Goal: Transaction & Acquisition: Purchase product/service

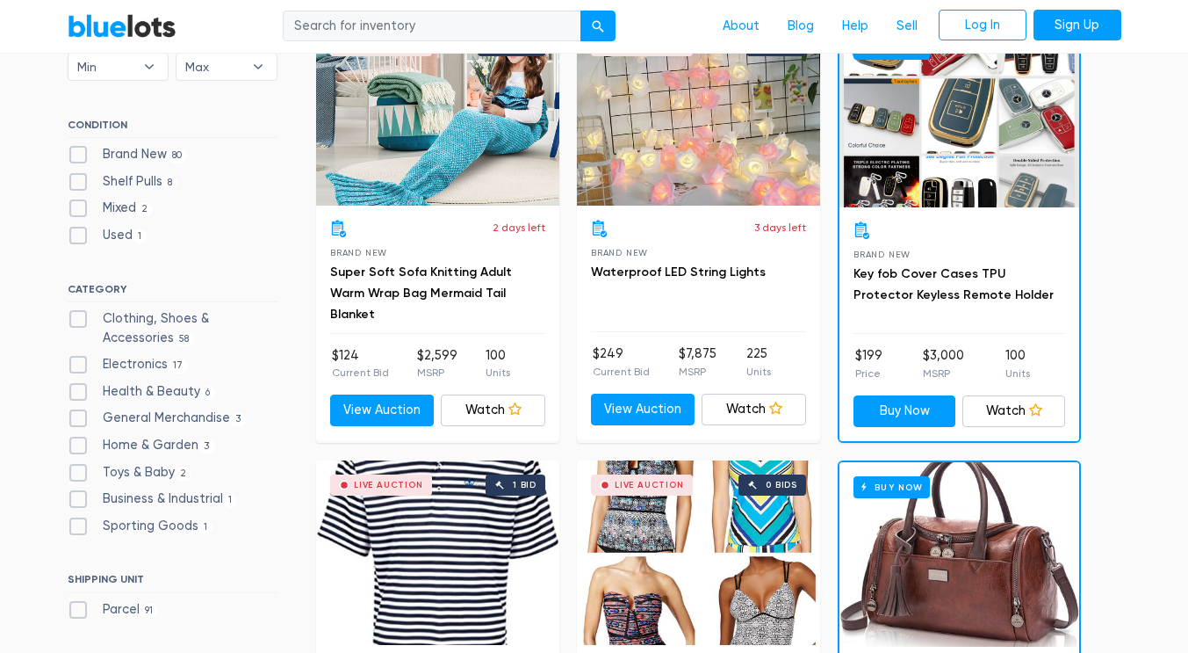
scroll to position [569, 0]
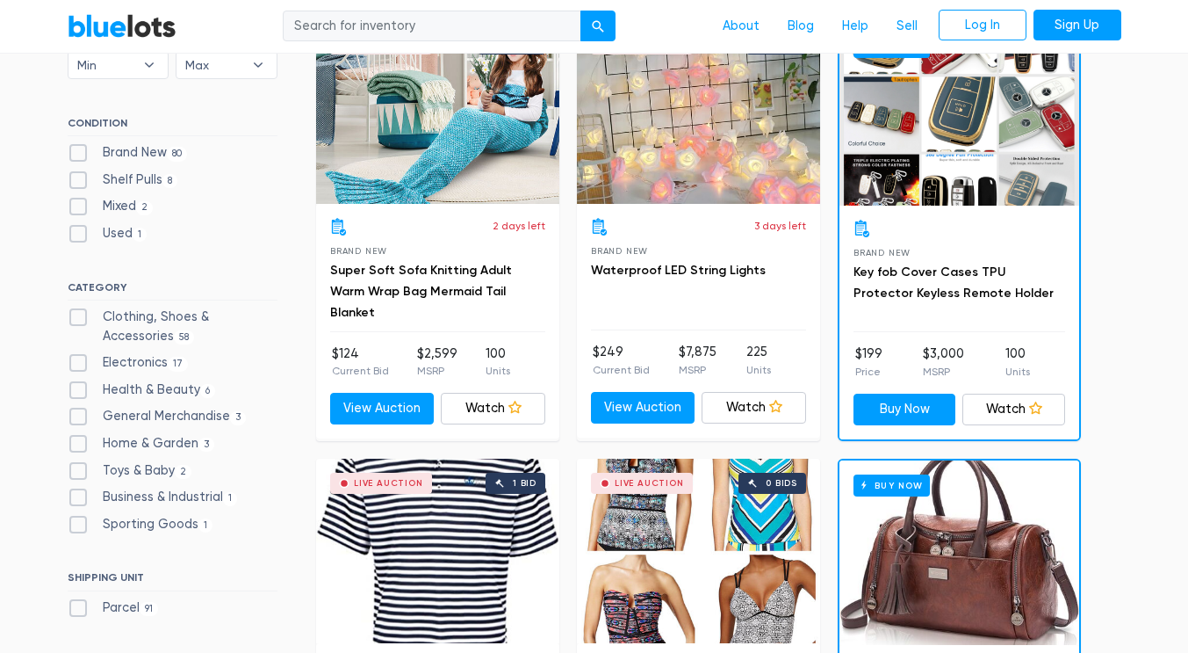
click at [74, 316] on label "Clothing, Shoes & Accessories 58" at bounding box center [173, 326] width 210 height 38
click at [74, 316] on Accessories"] "Clothing, Shoes & Accessories 58" at bounding box center [73, 312] width 11 height 11
checkbox Accessories"] "true"
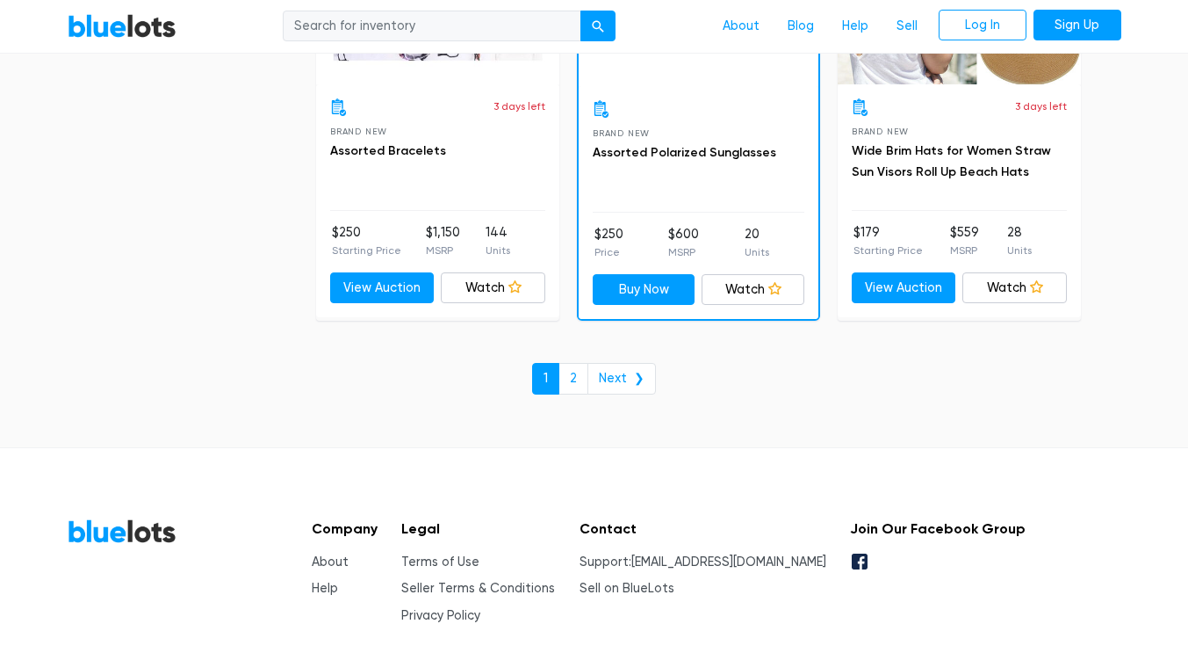
scroll to position [7744, 0]
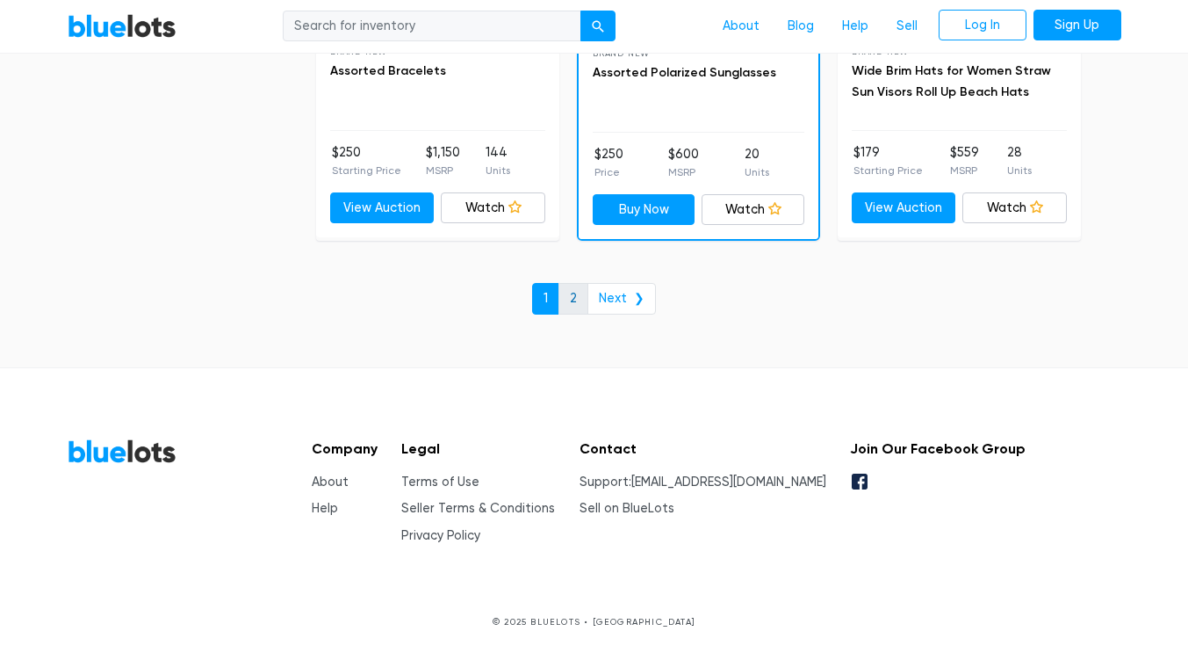
click at [578, 295] on link "2" at bounding box center [574, 299] width 30 height 32
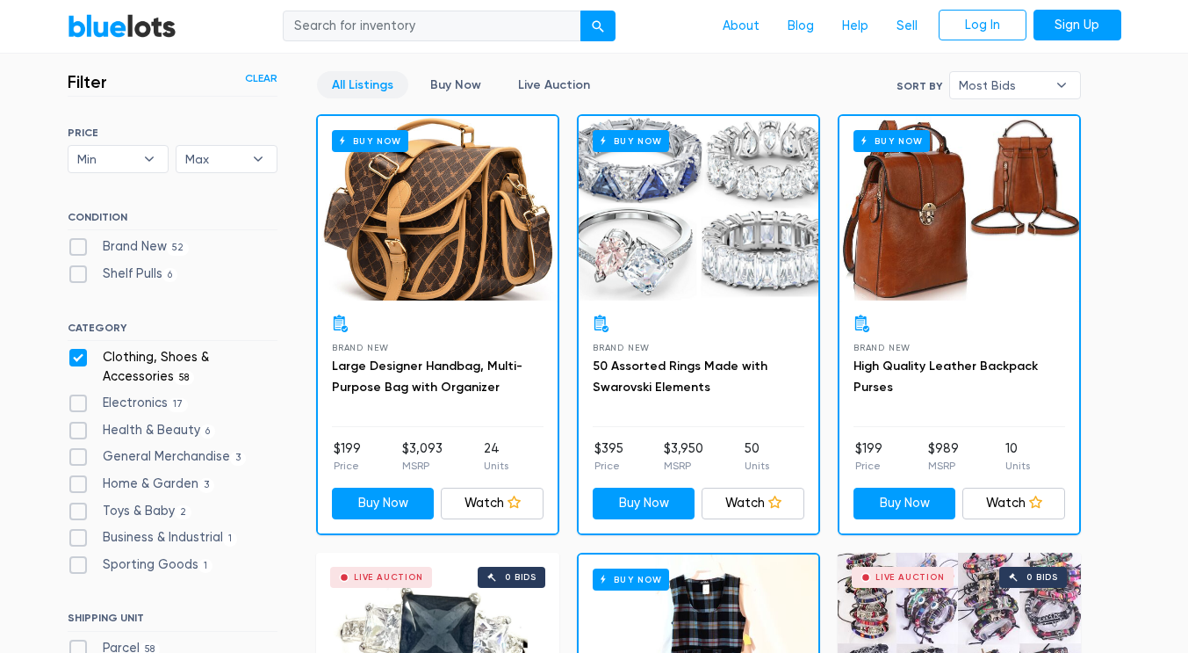
scroll to position [66, 0]
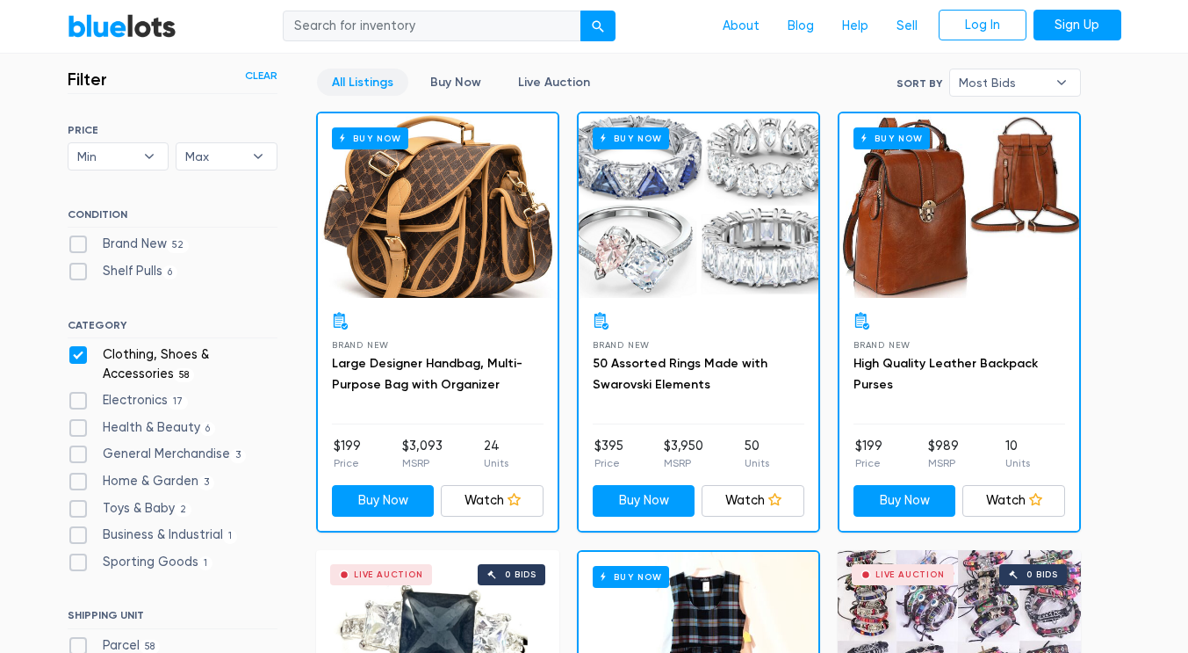
click at [77, 512] on label "Toys & Baby [DEMOGRAPHIC_DATA]" at bounding box center [130, 508] width 125 height 19
click at [77, 510] on Baby"] "Toys & Baby [DEMOGRAPHIC_DATA]" at bounding box center [73, 504] width 11 height 11
checkbox Baby"] "true"
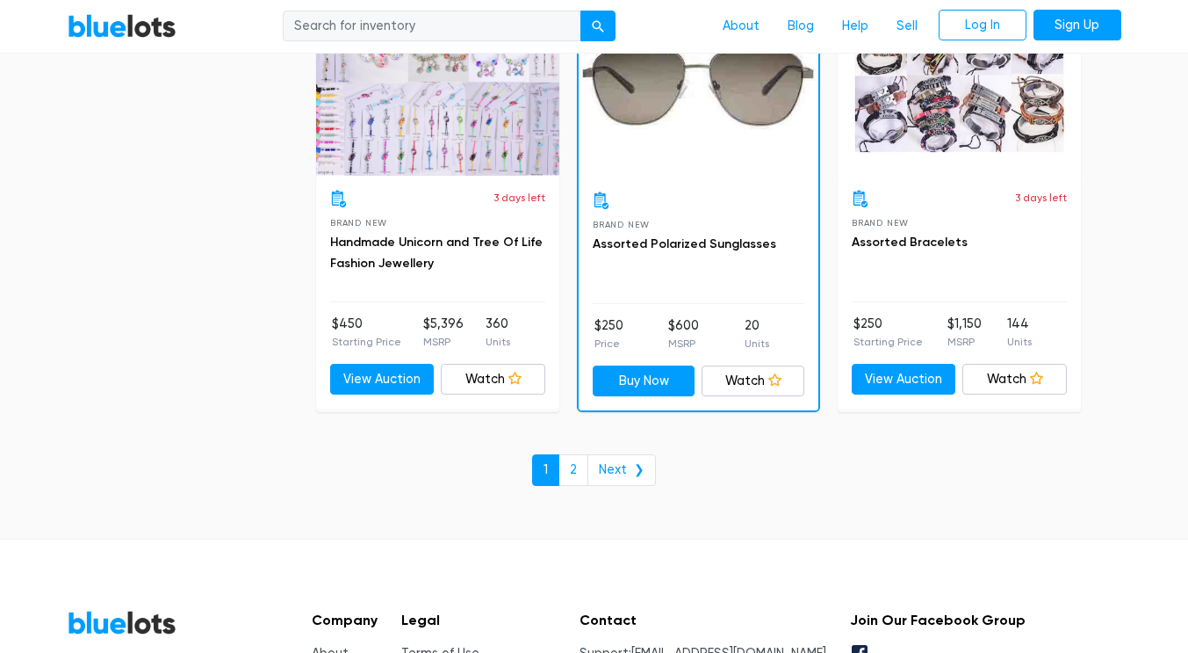
scroll to position [7574, 0]
